Goal: Obtain resource: Download file/media

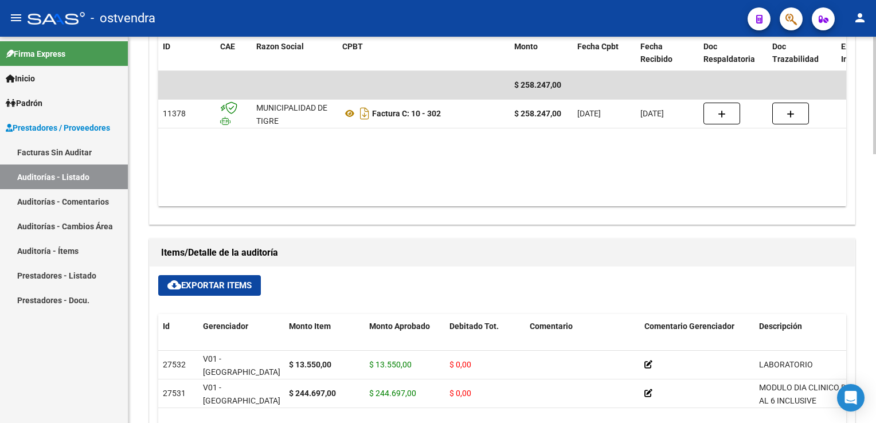
scroll to position [630, 0]
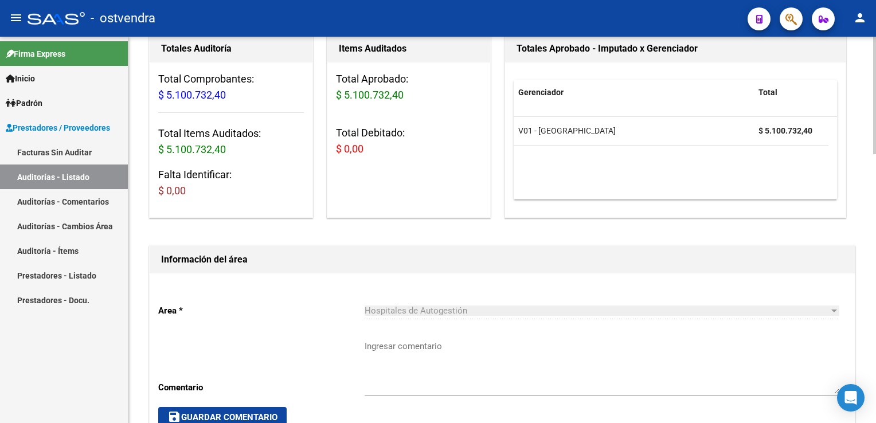
scroll to position [57, 0]
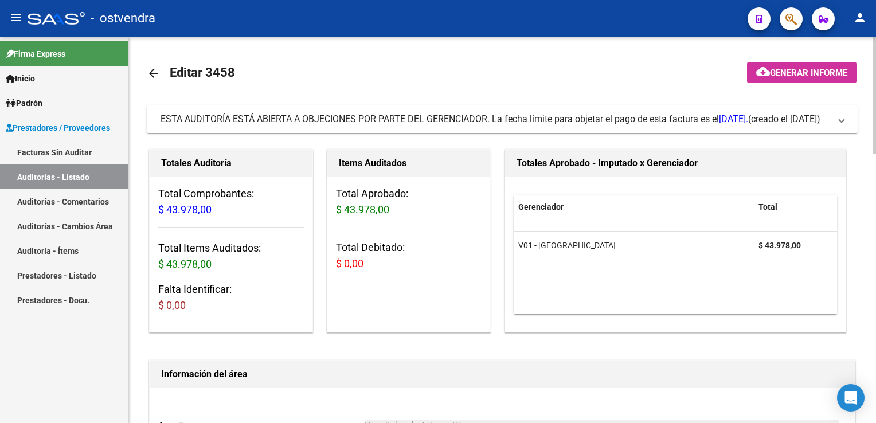
click at [834, 126] on span "ESTA AUDITORÍA ESTÁ ABIERTA A OBJECIONES POR PARTE DEL GERENCIADOR. La fecha lí…" at bounding box center [499, 119] width 679 height 13
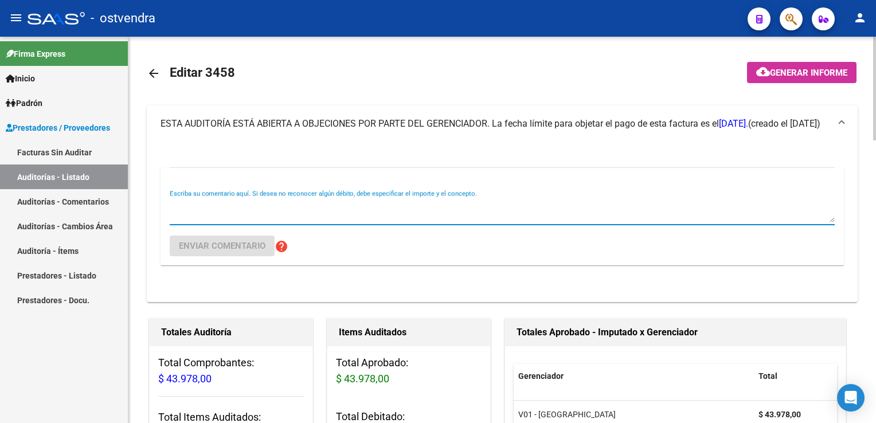
click at [268, 199] on textarea "Escriba su comentario aquí. Si desea no reconocer algún débito, debe especifica…" at bounding box center [502, 210] width 665 height 23
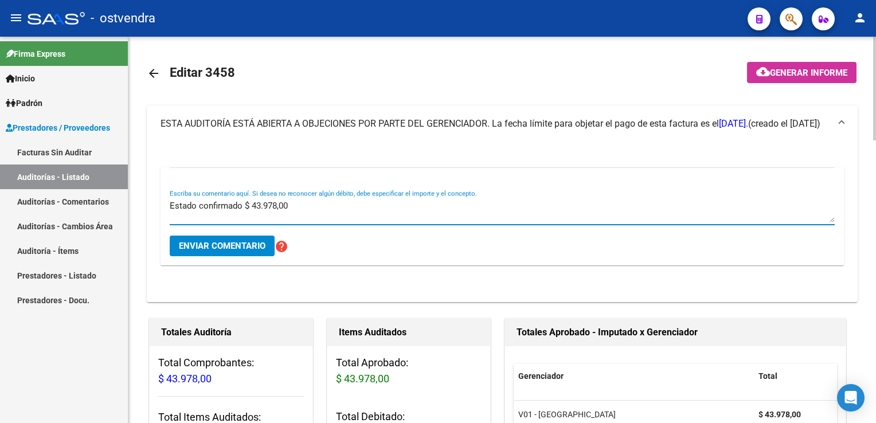
type textarea "Estado confirmado $ 43.978,00"
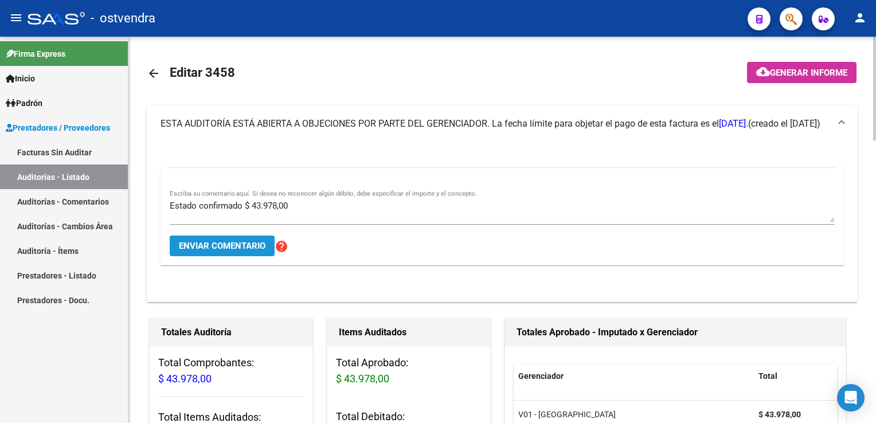
click at [235, 251] on button "Enviar comentario" at bounding box center [222, 246] width 105 height 21
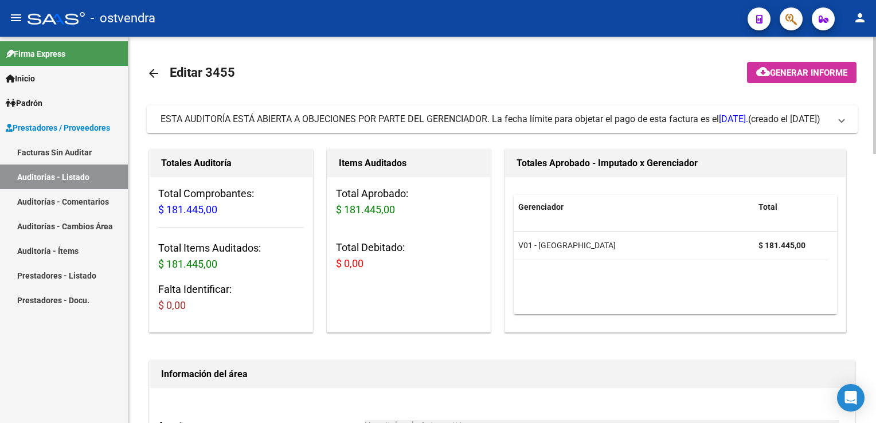
drag, startPoint x: 838, startPoint y: 120, endPoint x: 805, endPoint y: 121, distance: 32.7
click at [839, 120] on mat-expansion-panel-header "ESTA AUDITORÍA ESTÁ ABIERTA A OBJECIONES POR PARTE DEL GERENCIADOR. La fecha lí…" at bounding box center [502, 119] width 711 height 28
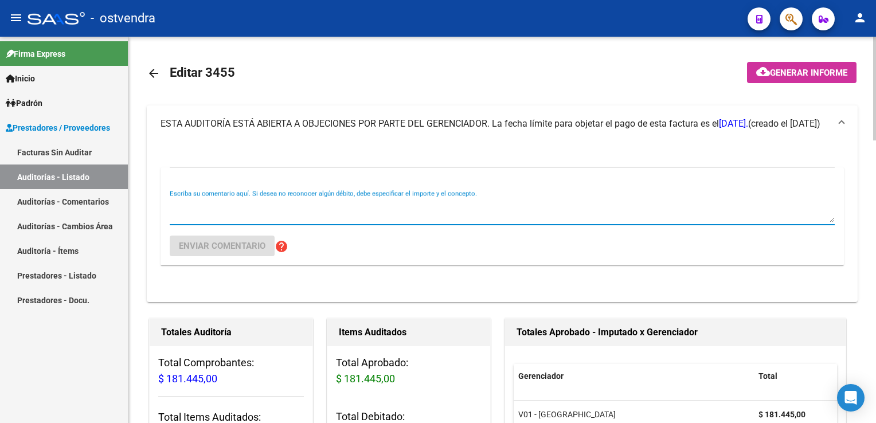
click at [241, 205] on textarea "Escriba su comentario aquí. Si desea no reconocer algún débito, debe especifica…" at bounding box center [502, 210] width 665 height 23
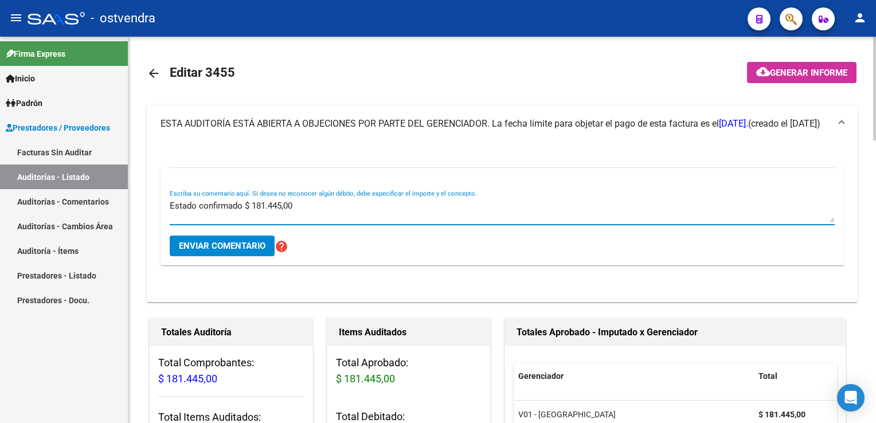
type textarea "Estado confirmado $ 181.445,00"
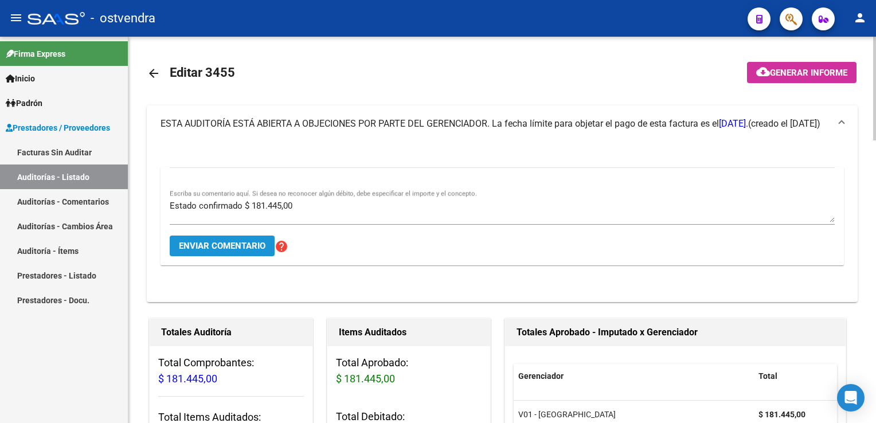
click at [225, 244] on span "Enviar comentario" at bounding box center [222, 246] width 87 height 10
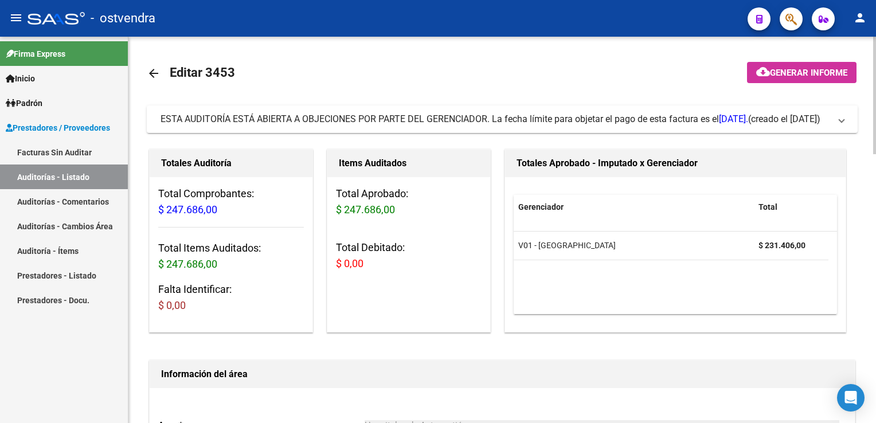
drag, startPoint x: 849, startPoint y: 122, endPoint x: 566, endPoint y: 167, distance: 286.6
click at [848, 122] on mat-expansion-panel-header "ESTA AUDITORÍA ESTÁ ABIERTA A OBJECIONES POR PARTE DEL GERENCIADOR. La fecha lí…" at bounding box center [502, 119] width 711 height 28
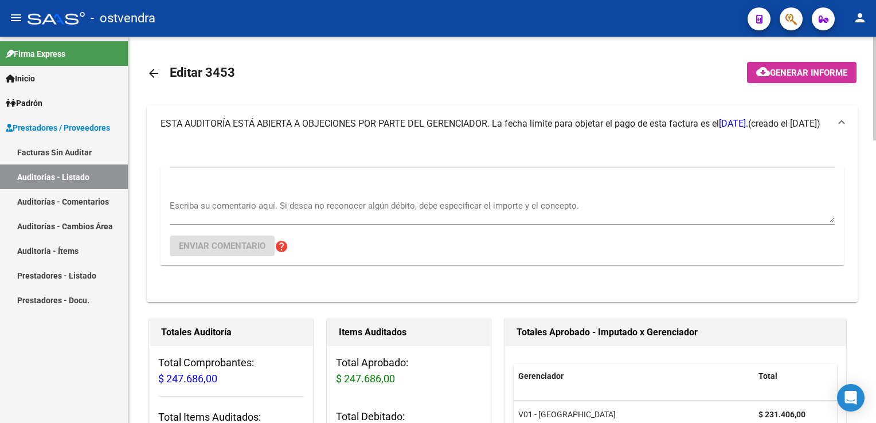
click at [277, 198] on div "Escriba su comentario aquí. Si desea no reconocer algún débito, debe especifica…" at bounding box center [502, 207] width 665 height 35
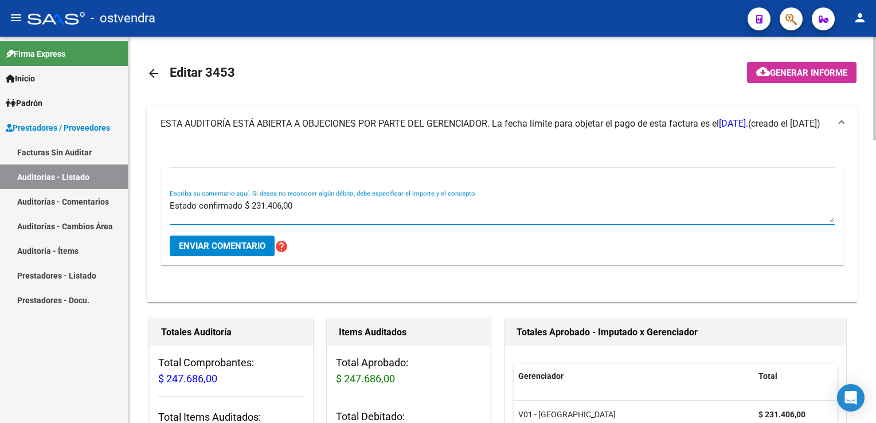
type textarea "Estado confirmado $ 231.406,00"
click at [233, 246] on span "Enviar comentario" at bounding box center [222, 246] width 87 height 10
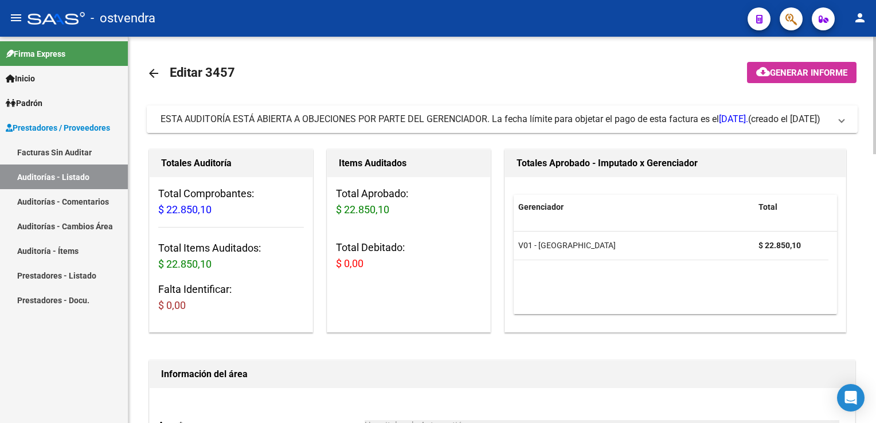
click at [841, 120] on span at bounding box center [841, 119] width 5 height 13
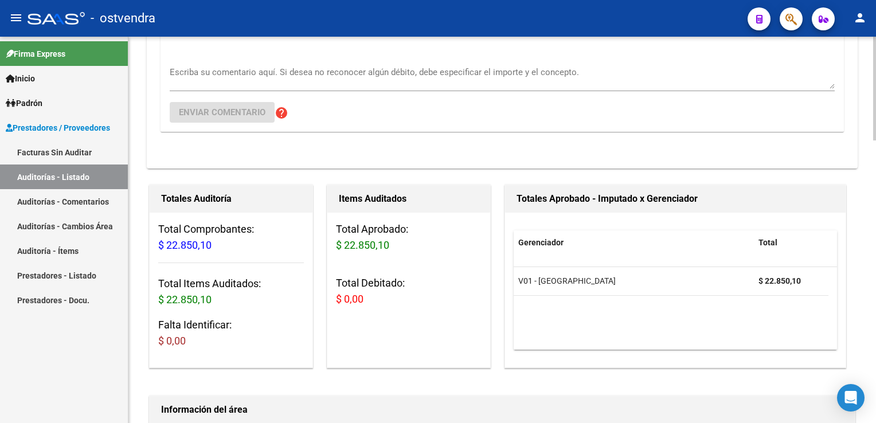
scroll to position [57, 0]
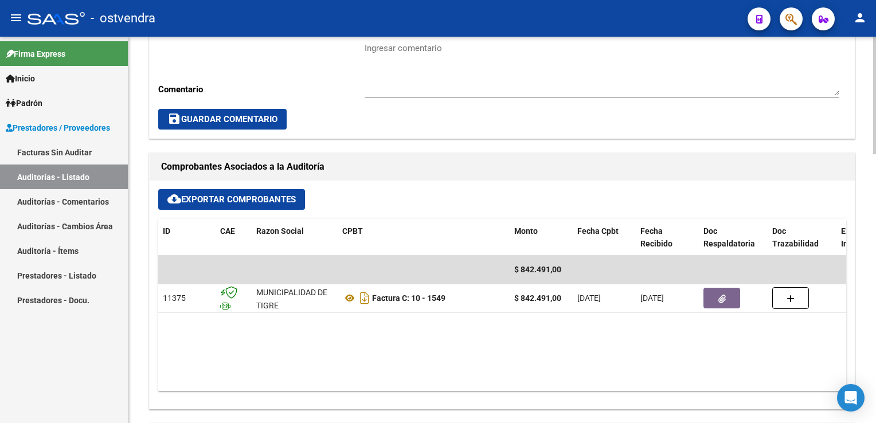
scroll to position [401, 0]
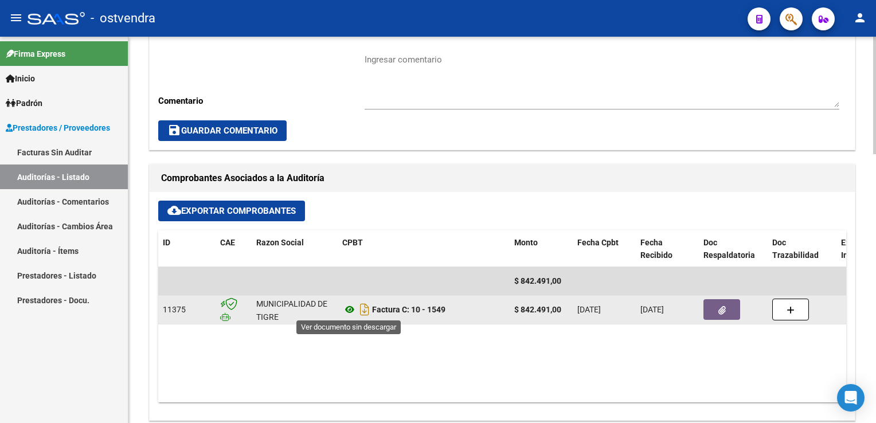
click at [347, 309] on icon at bounding box center [349, 310] width 15 height 14
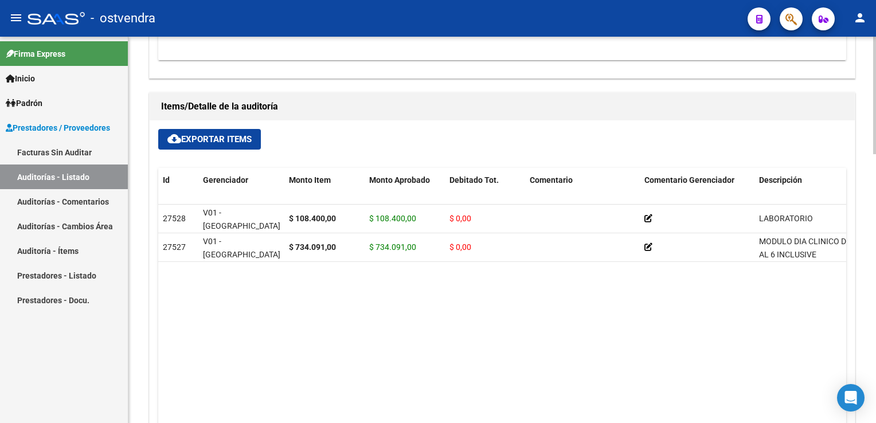
scroll to position [745, 0]
click at [221, 130] on button "cloud_download Exportar Items" at bounding box center [209, 137] width 103 height 21
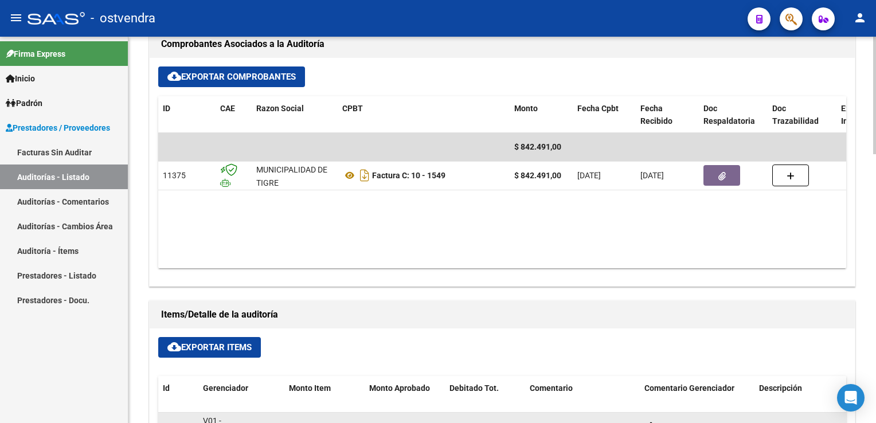
scroll to position [516, 0]
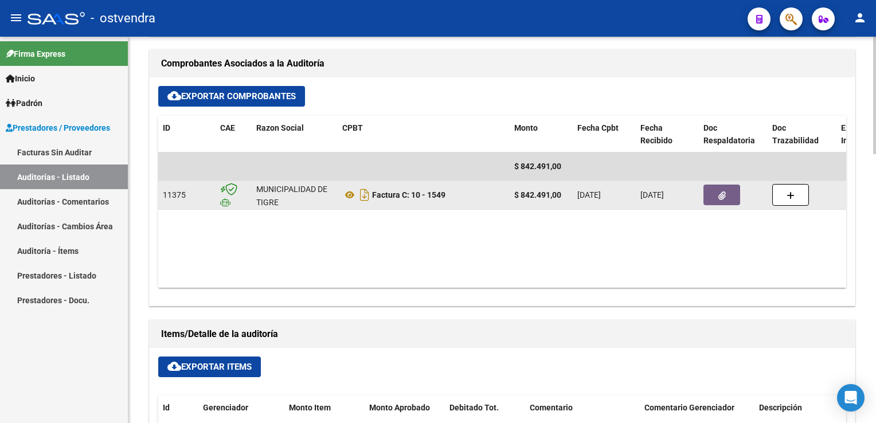
click at [724, 203] on button "button" at bounding box center [721, 195] width 37 height 21
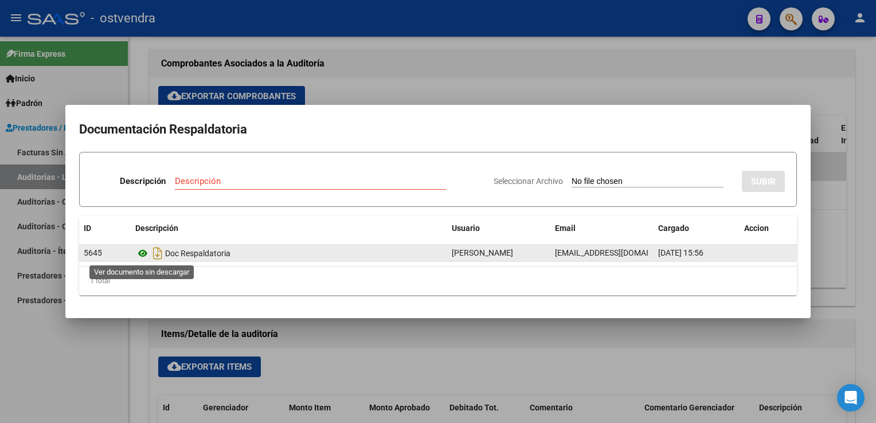
click at [144, 252] on icon at bounding box center [142, 253] width 15 height 14
click at [160, 253] on icon "Descargar documento" at bounding box center [157, 253] width 15 height 18
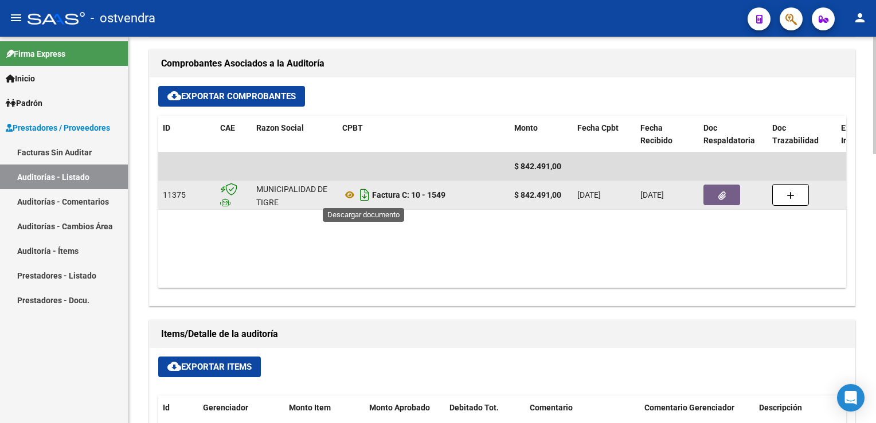
click at [367, 198] on icon "Descargar documento" at bounding box center [364, 195] width 15 height 18
click at [413, 252] on datatable-body "$ 842.491,00 11375 MUNICIPALIDAD DE TIGRE Factura C: 10 - 1549 $ 842.491,00 01/…" at bounding box center [502, 219] width 688 height 135
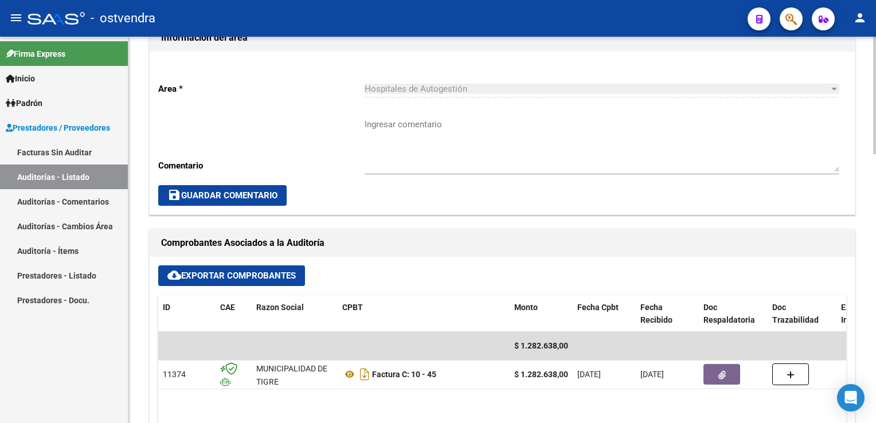
scroll to position [344, 0]
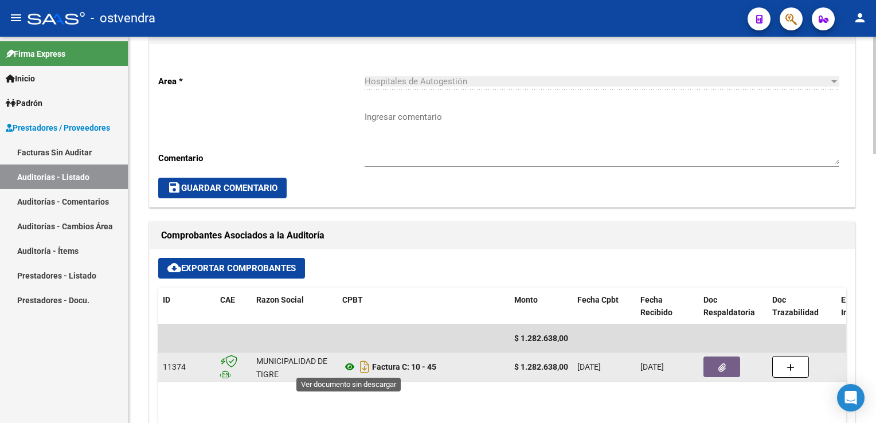
click at [347, 364] on icon at bounding box center [349, 367] width 15 height 14
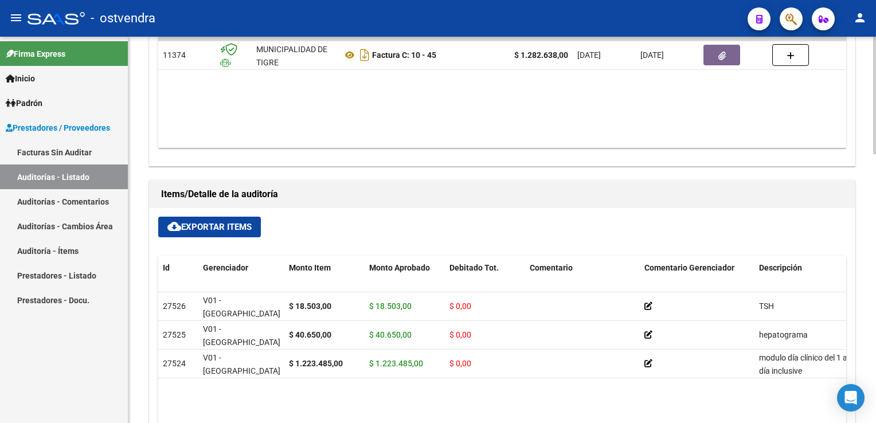
scroll to position [688, 0]
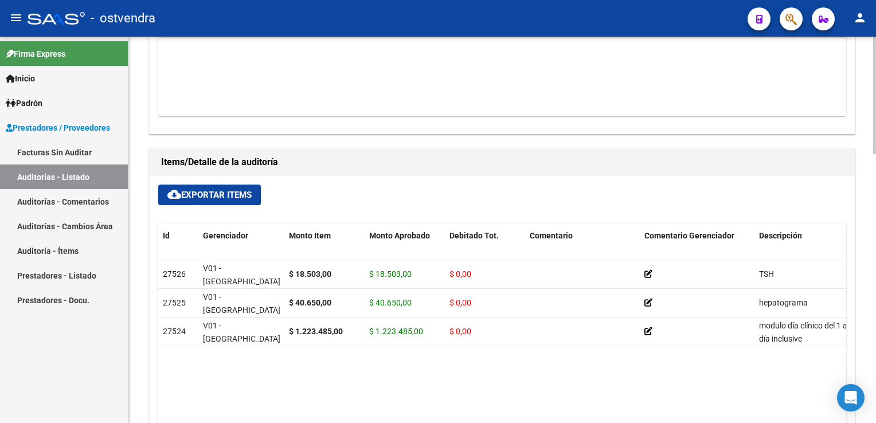
click at [238, 193] on span "cloud_download Exportar Items" at bounding box center [209, 195] width 84 height 10
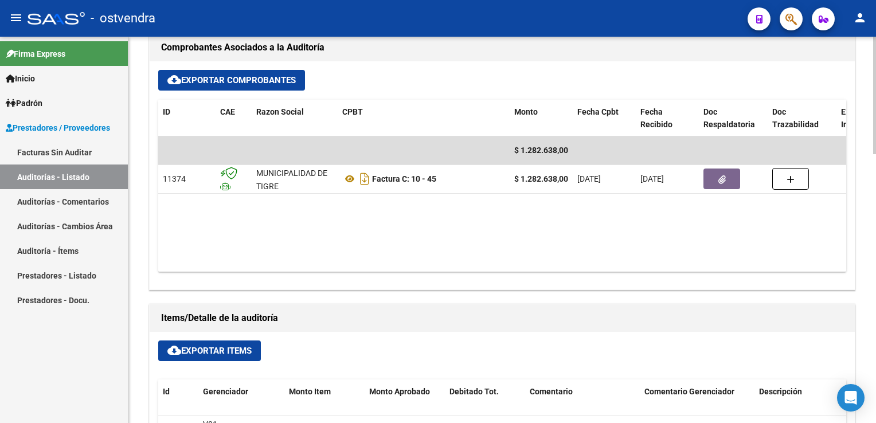
scroll to position [516, 0]
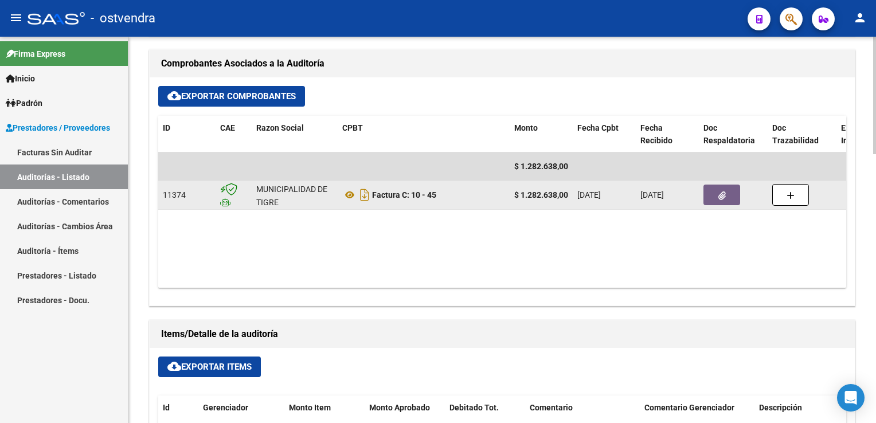
click at [709, 193] on button "button" at bounding box center [721, 195] width 37 height 21
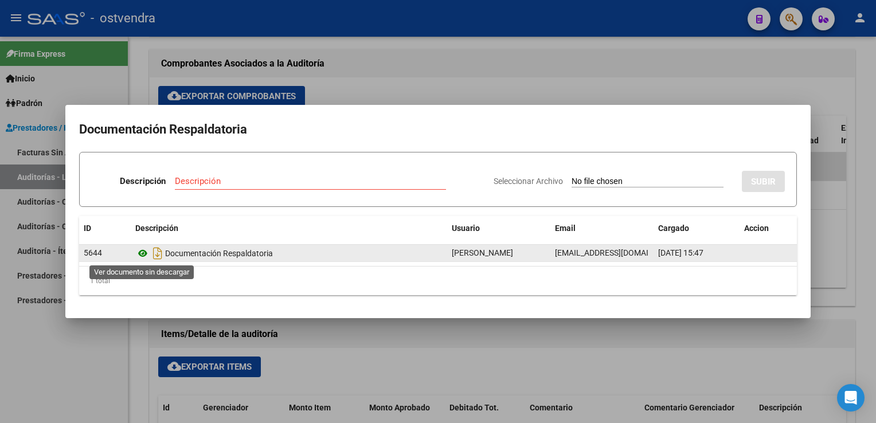
click at [143, 253] on icon at bounding box center [142, 253] width 15 height 14
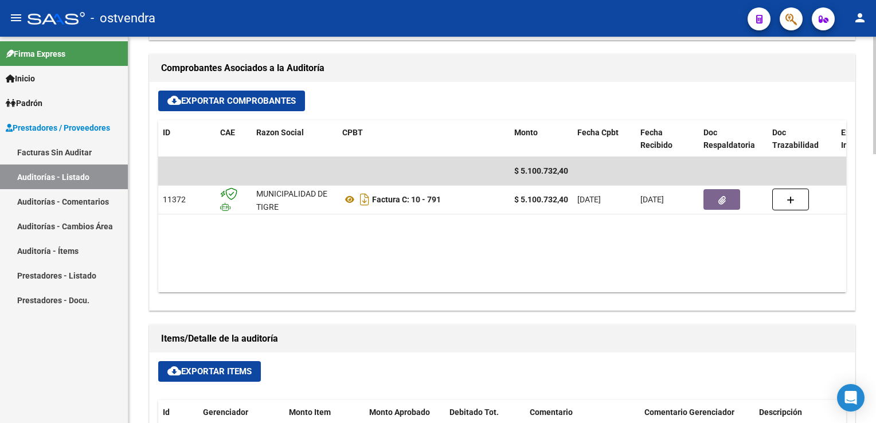
scroll to position [516, 0]
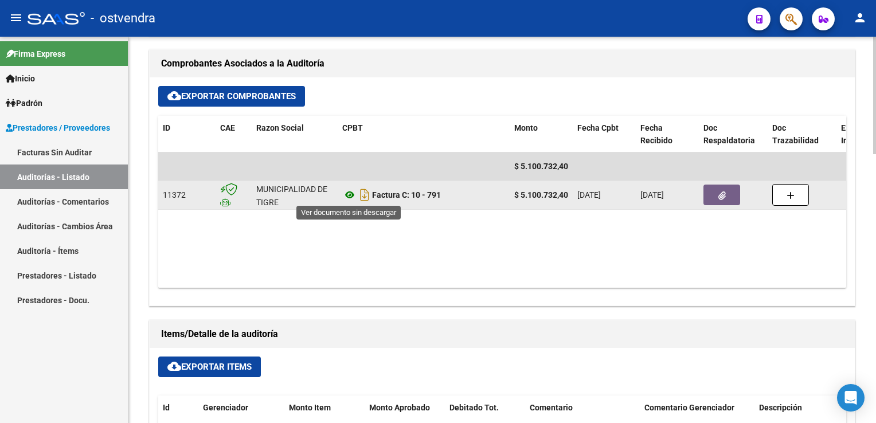
click at [345, 194] on icon at bounding box center [349, 195] width 15 height 14
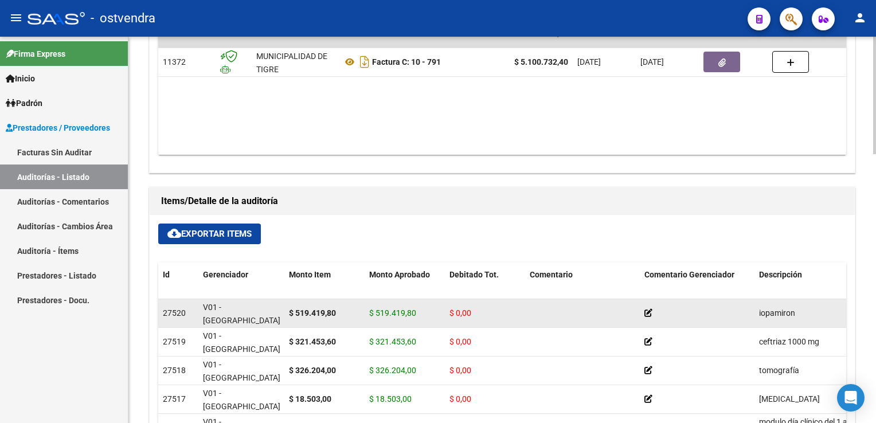
scroll to position [688, 0]
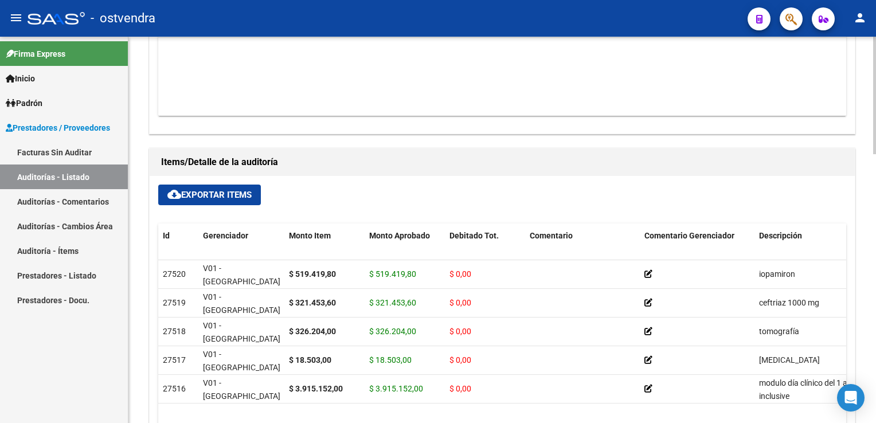
click at [231, 197] on span "cloud_download Exportar Items" at bounding box center [209, 195] width 84 height 10
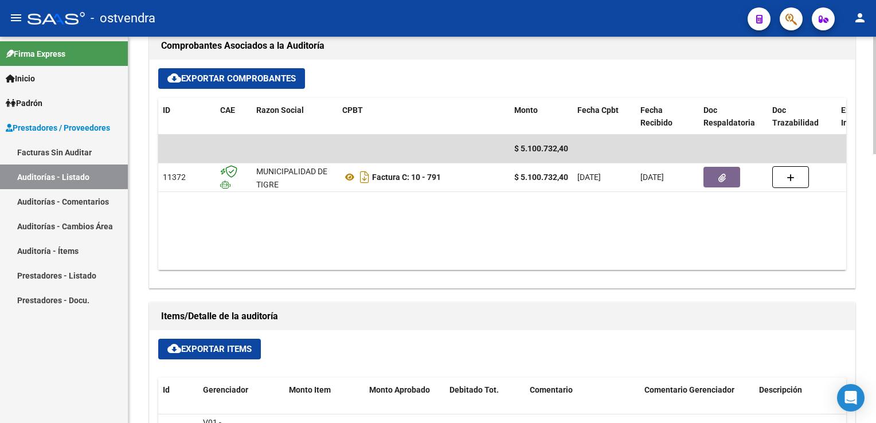
scroll to position [516, 0]
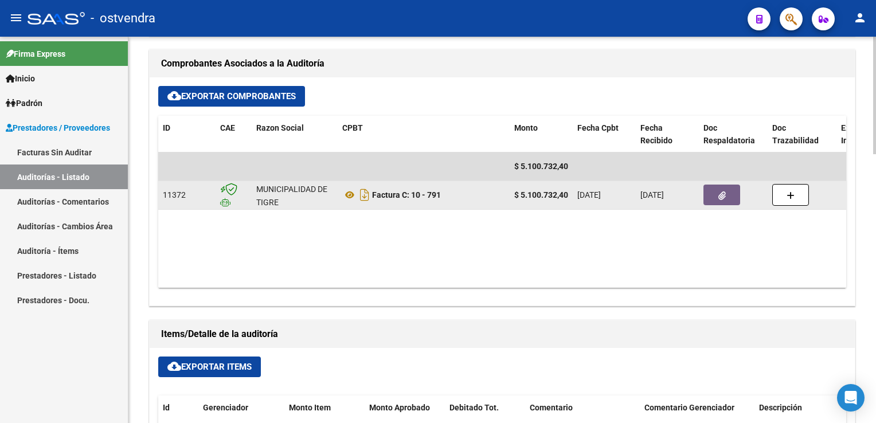
click at [715, 191] on button "button" at bounding box center [721, 195] width 37 height 21
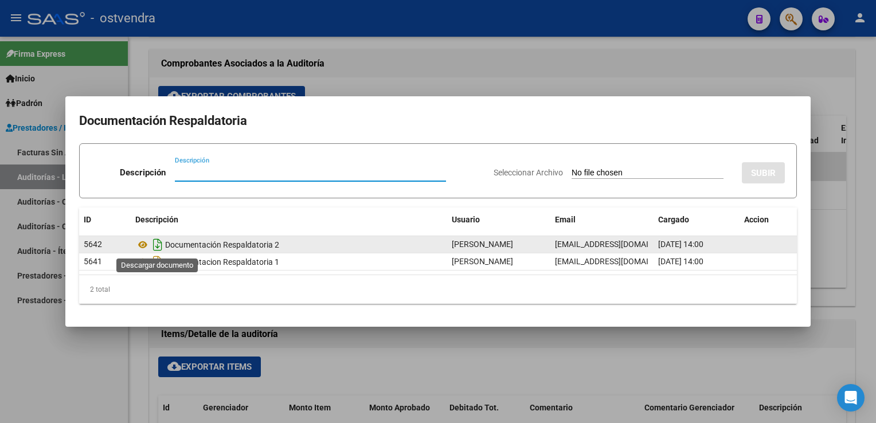
click at [154, 244] on icon "Descargar documento" at bounding box center [157, 245] width 15 height 18
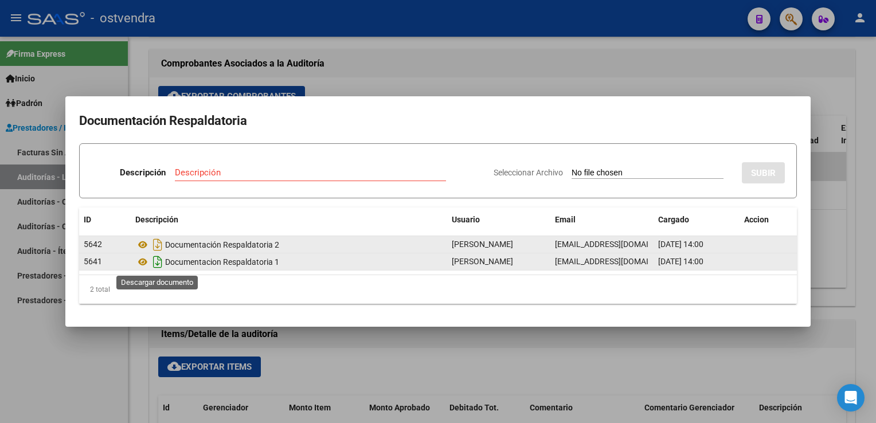
click at [157, 262] on icon "Descargar documento" at bounding box center [157, 262] width 15 height 18
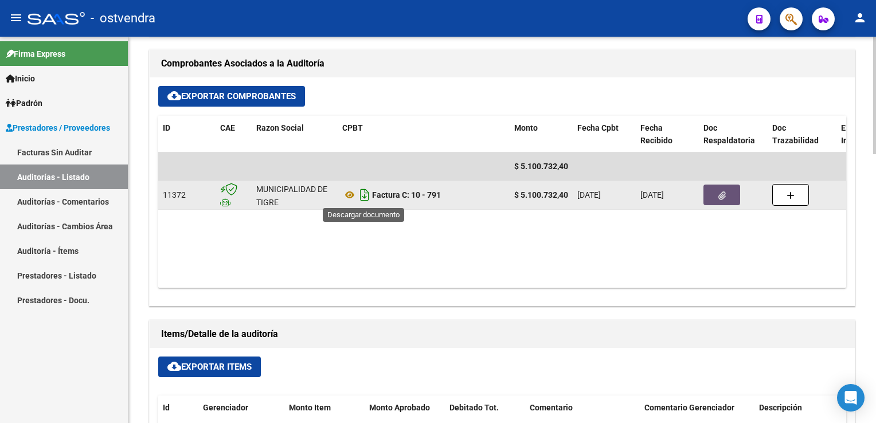
click at [364, 194] on icon "Descargar documento" at bounding box center [364, 195] width 15 height 18
click at [422, 86] on div "cloud_download Exportar Comprobantes" at bounding box center [502, 96] width 688 height 21
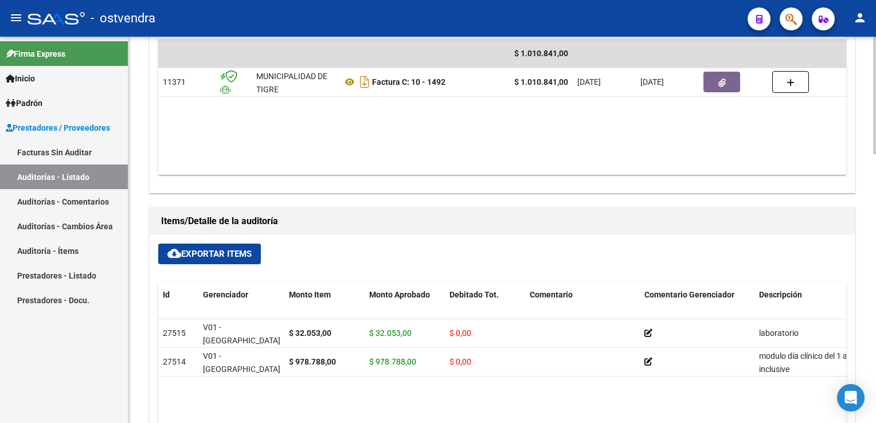
scroll to position [630, 0]
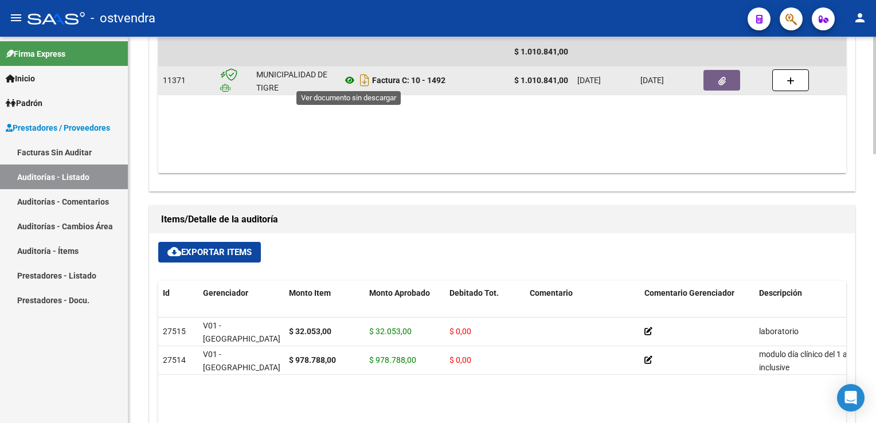
click at [349, 77] on icon at bounding box center [349, 80] width 15 height 14
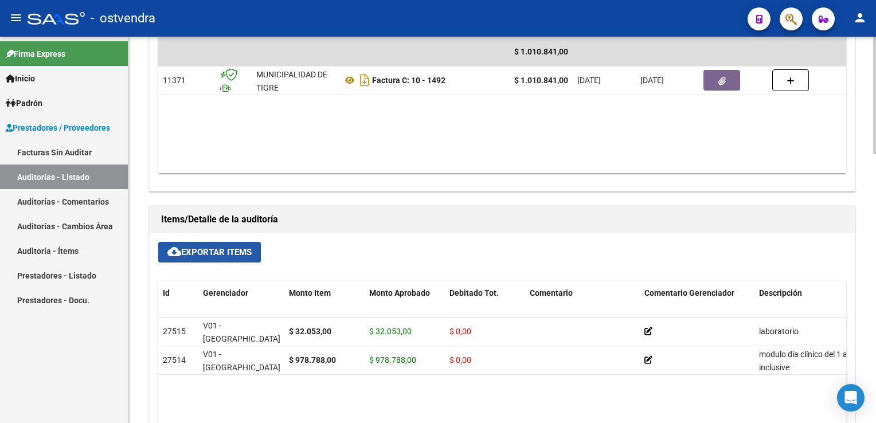
click at [217, 258] on button "cloud_download Exportar Items" at bounding box center [209, 252] width 103 height 21
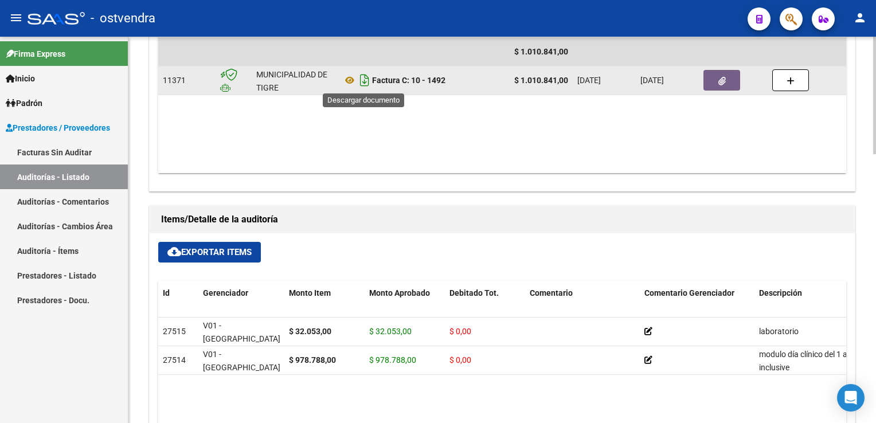
click at [363, 83] on icon "Descargar documento" at bounding box center [364, 80] width 15 height 18
click at [808, 120] on datatable-body "$ 1.010.841,00 11371 MUNICIPALIDAD DE TIGRE Factura C: 10 - 1492 $ 1.010.841,00…" at bounding box center [502, 105] width 688 height 135
click at [707, 79] on button "button" at bounding box center [721, 80] width 37 height 21
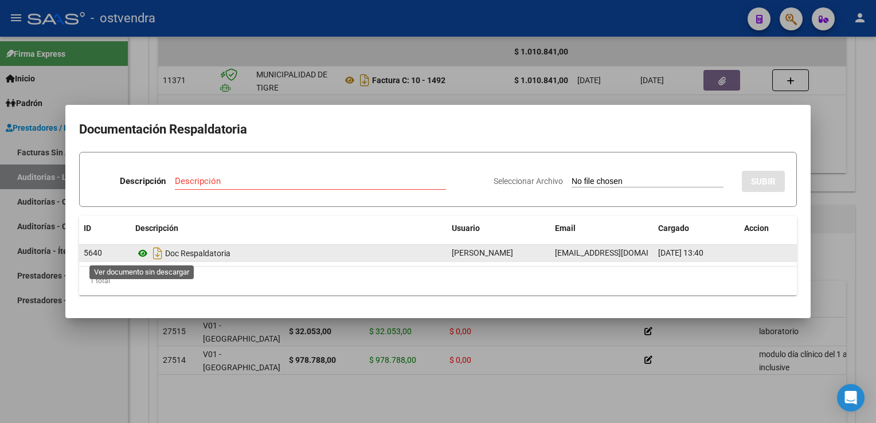
click at [140, 254] on icon at bounding box center [142, 253] width 15 height 14
click at [155, 256] on icon "Descargar documento" at bounding box center [157, 253] width 15 height 18
